Goal: Information Seeking & Learning: Check status

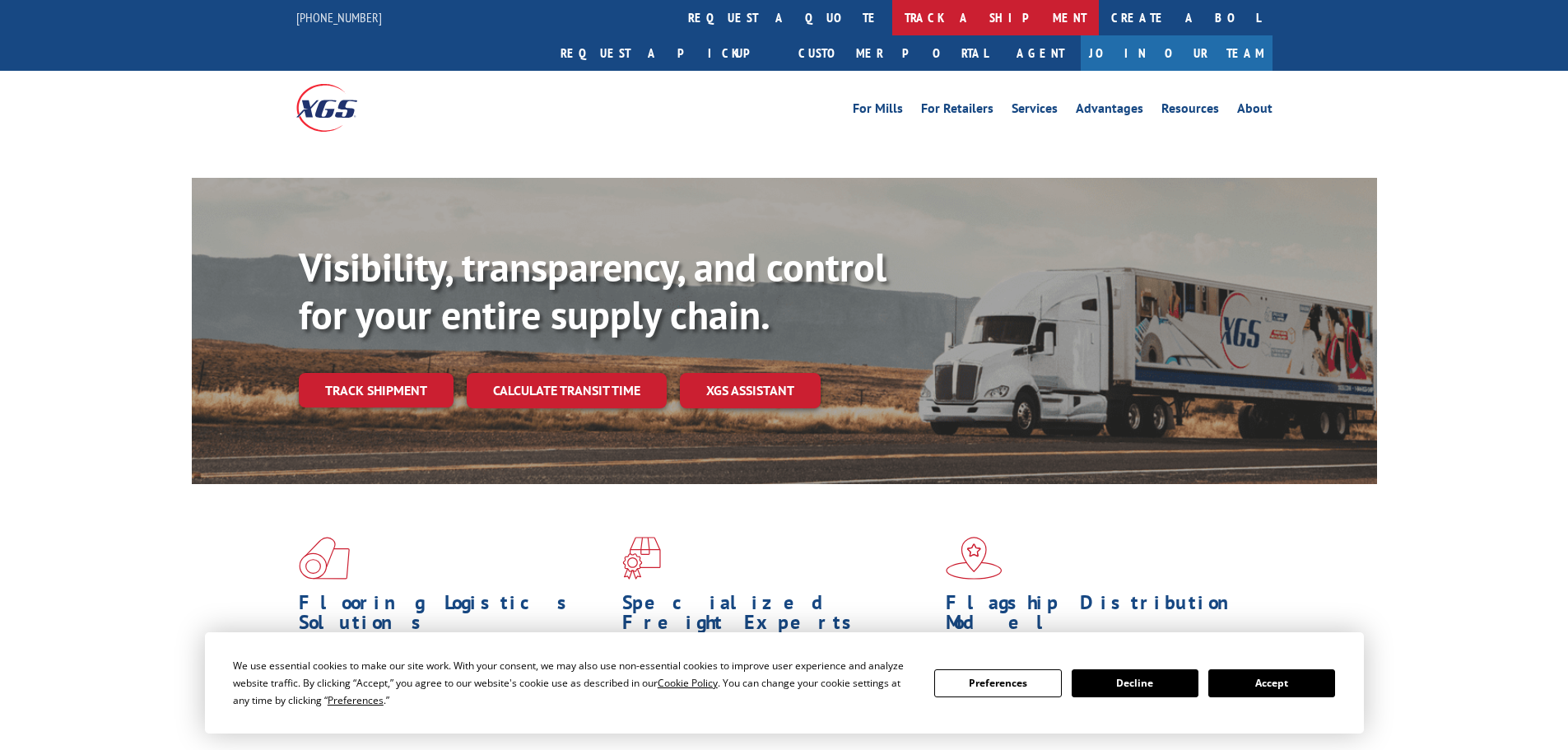
click at [892, 16] on link "track a shipment" at bounding box center [995, 18] width 206 height 35
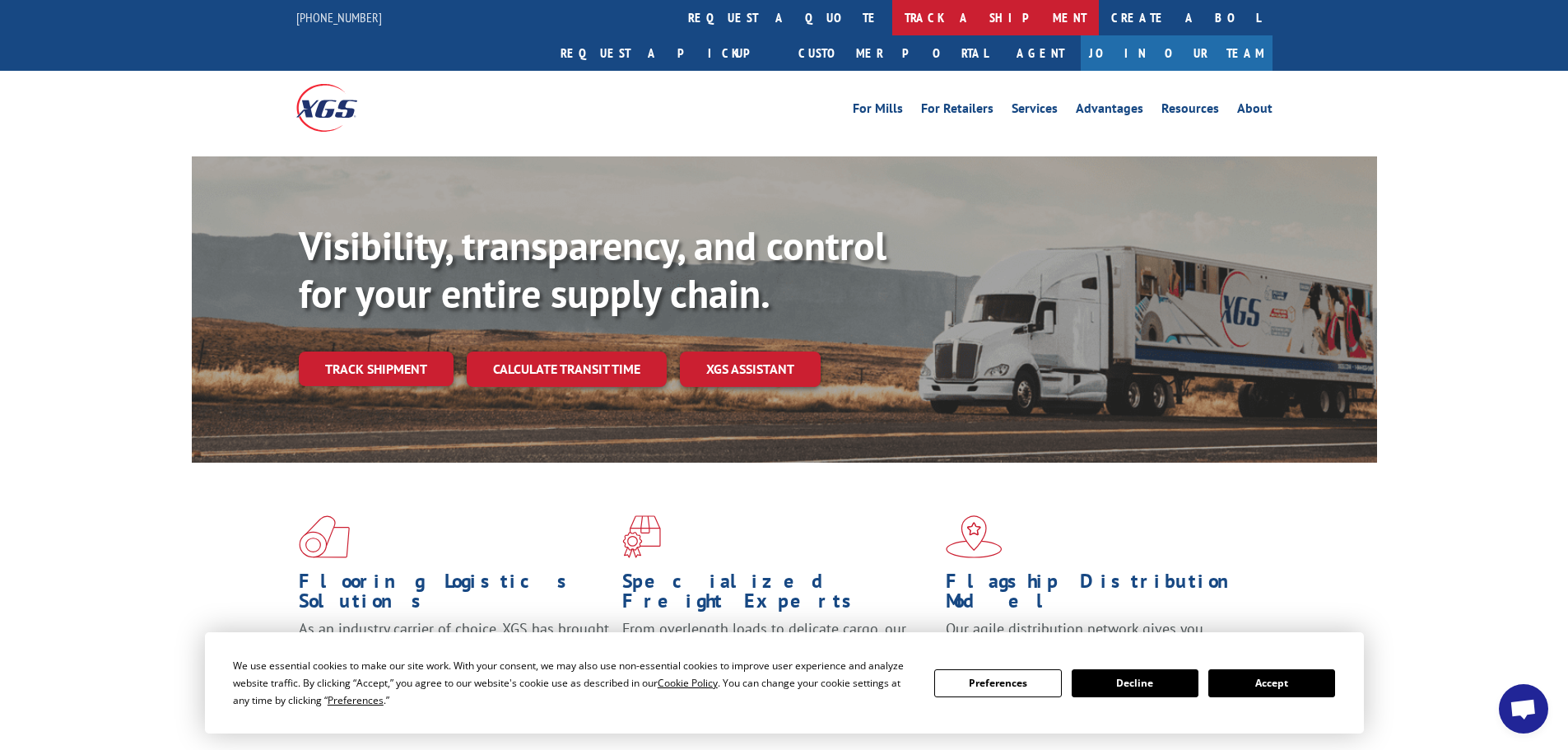
click at [892, 16] on link "track a shipment" at bounding box center [995, 18] width 206 height 35
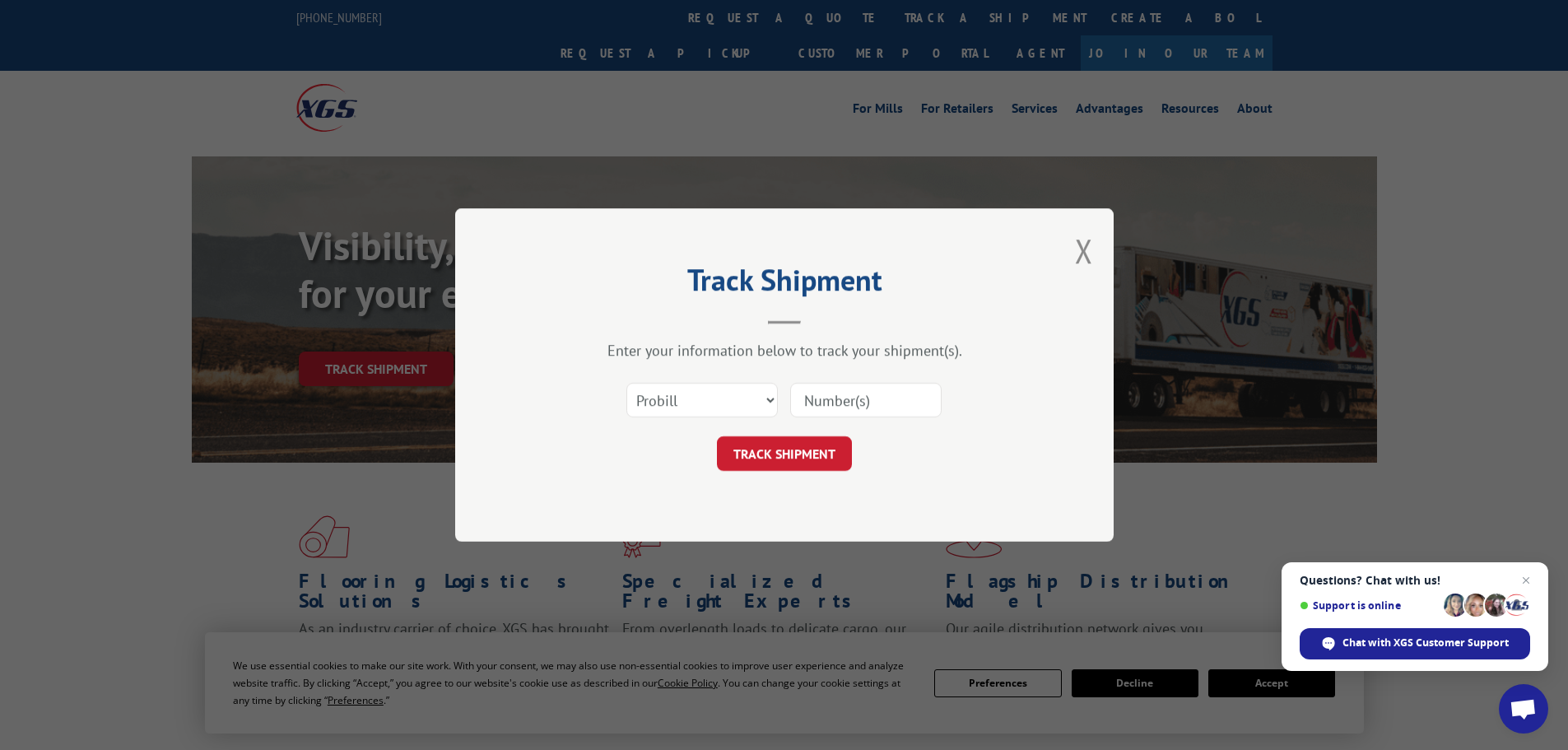
click at [824, 407] on input at bounding box center [866, 400] width 151 height 34
paste input "17481604"
type input "17481604"
click at [798, 453] on button "TRACK SHIPMENT" at bounding box center [785, 453] width 135 height 34
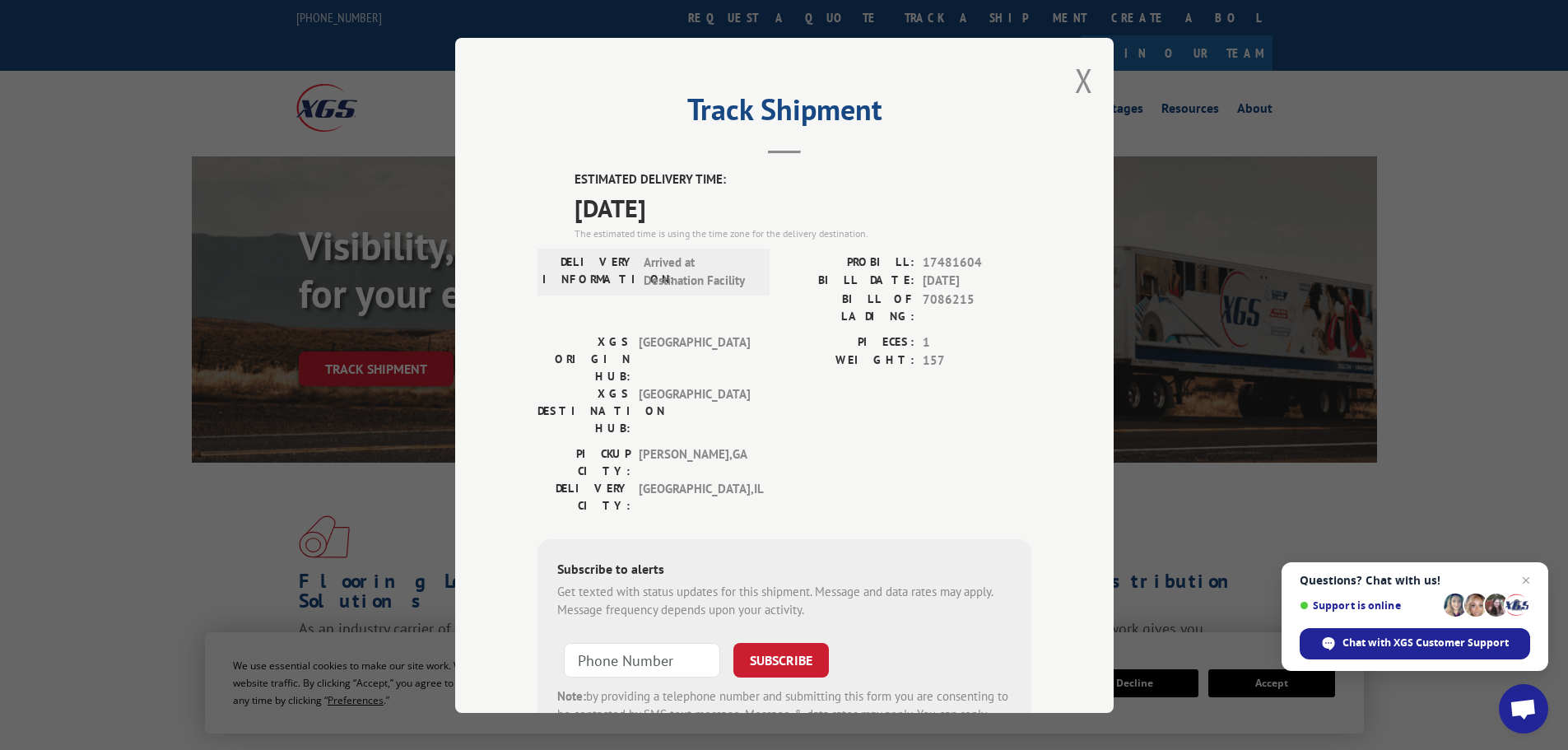
drag, startPoint x: 704, startPoint y: 206, endPoint x: 570, endPoint y: 183, distance: 136.0
click at [574, 183] on div "ESTIMATED DELIVERY TIME: [DATE] The estimated time is using the time zone for t…" at bounding box center [802, 206] width 457 height 71
copy div "ESTIMATED DELIVERY TIME: [DATE]"
